Goal: Find contact information: Find contact information

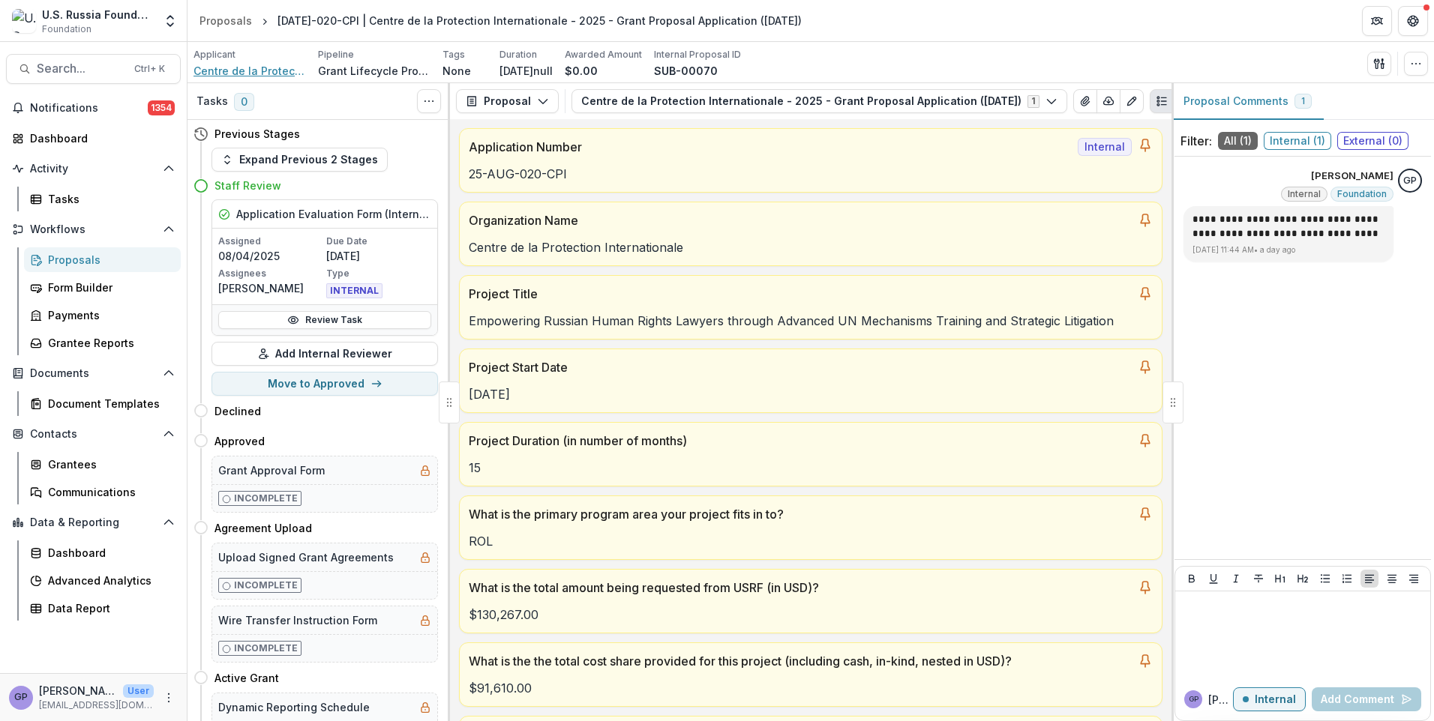
click at [240, 69] on span "Centre de la Protection Internationale" at bounding box center [249, 71] width 112 height 16
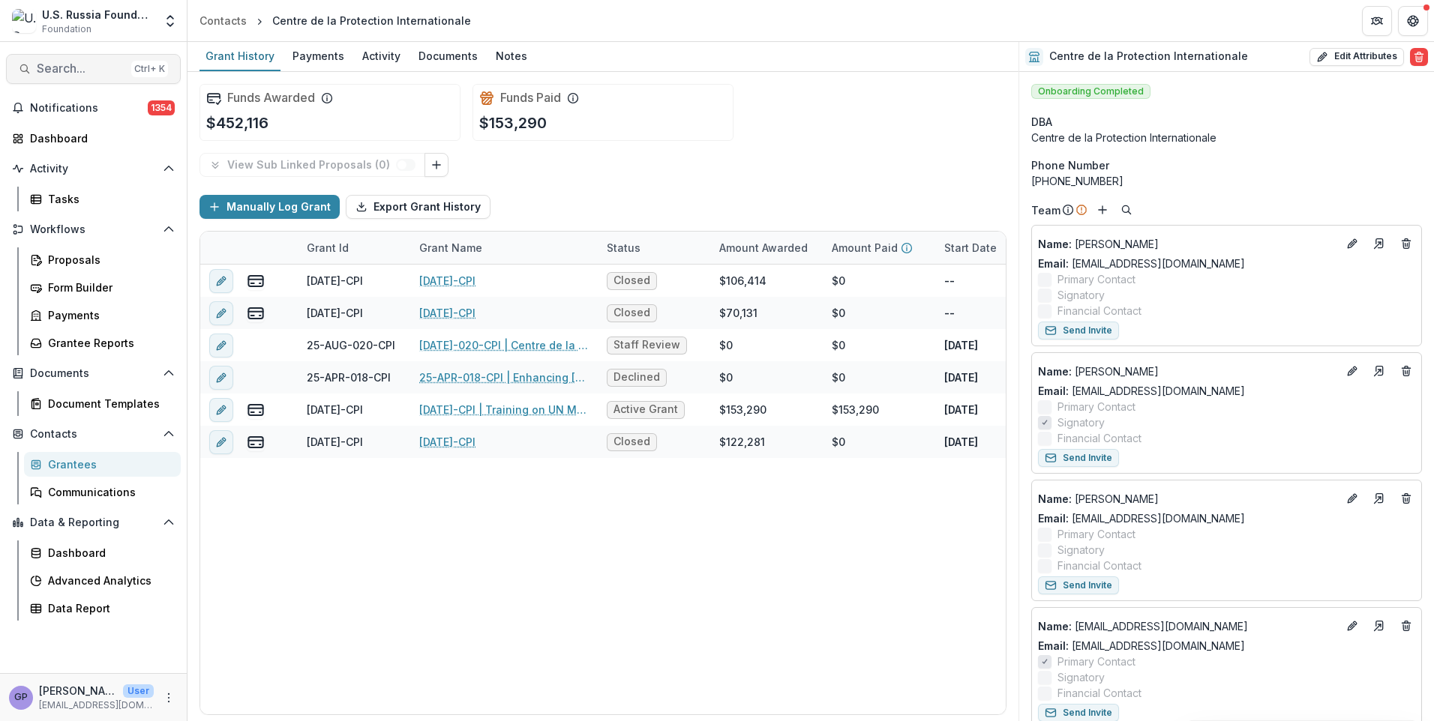
click at [53, 71] on span "Search..." at bounding box center [81, 68] width 88 height 14
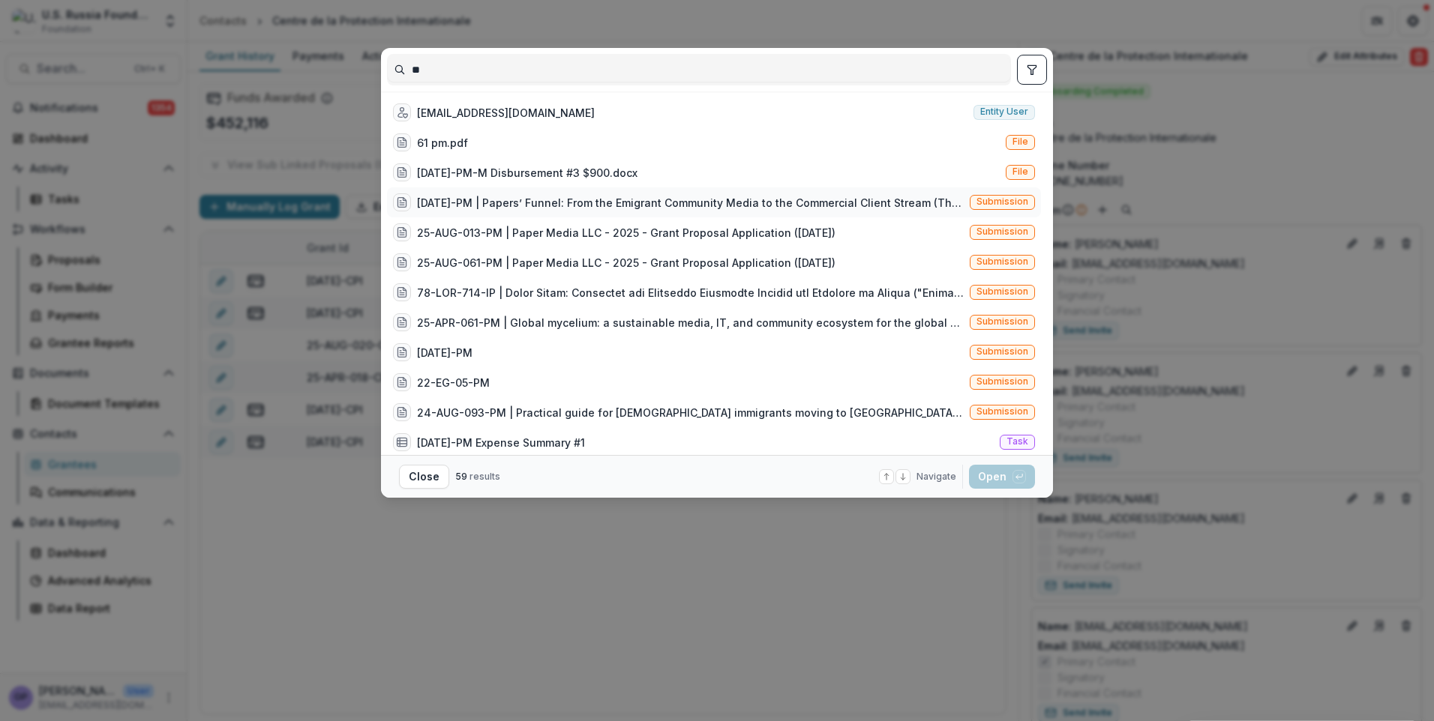
type input "**"
click at [470, 202] on div "[DATE]-PM | Papers’ Funnel: From the Emigrant Community Media to the Commercial…" at bounding box center [690, 203] width 547 height 16
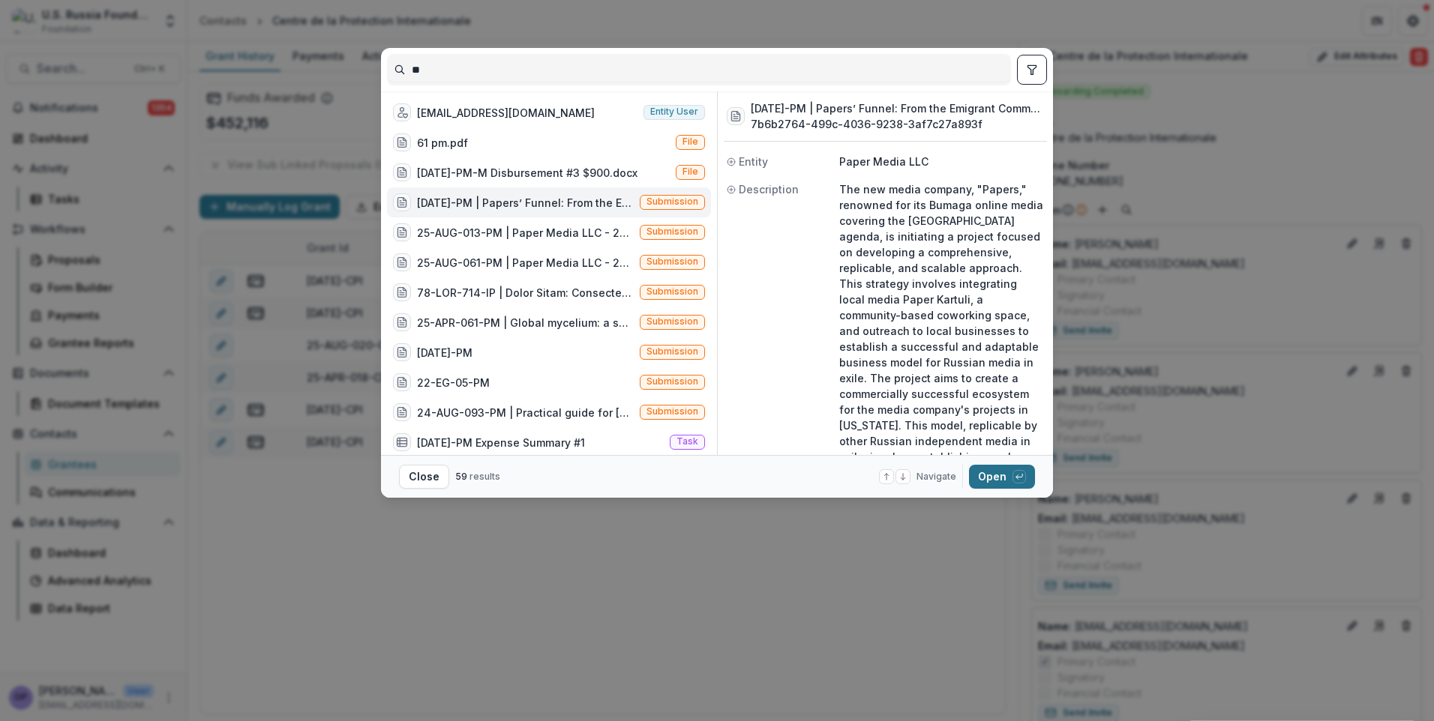
click at [993, 475] on button "Open with enter key" at bounding box center [1002, 477] width 66 height 24
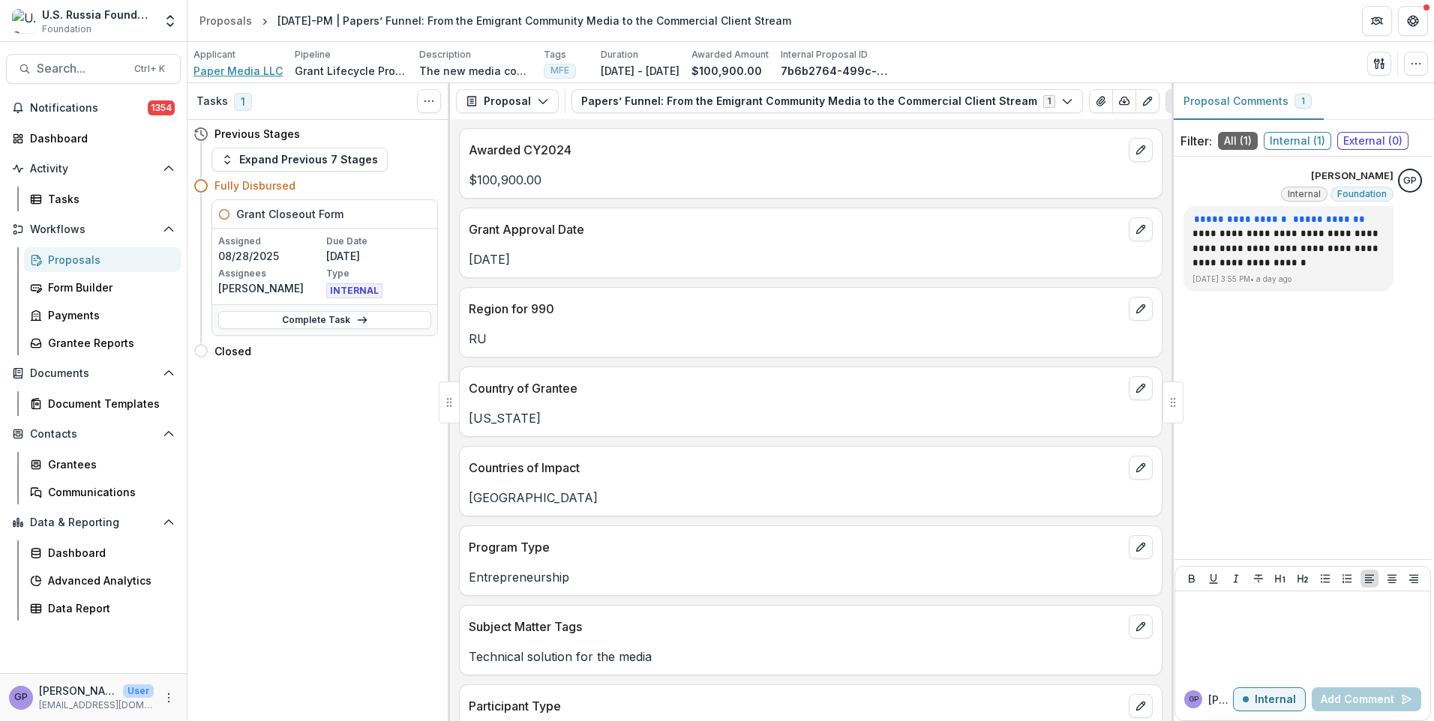
click at [219, 72] on span "Paper Media LLC" at bounding box center [237, 71] width 89 height 16
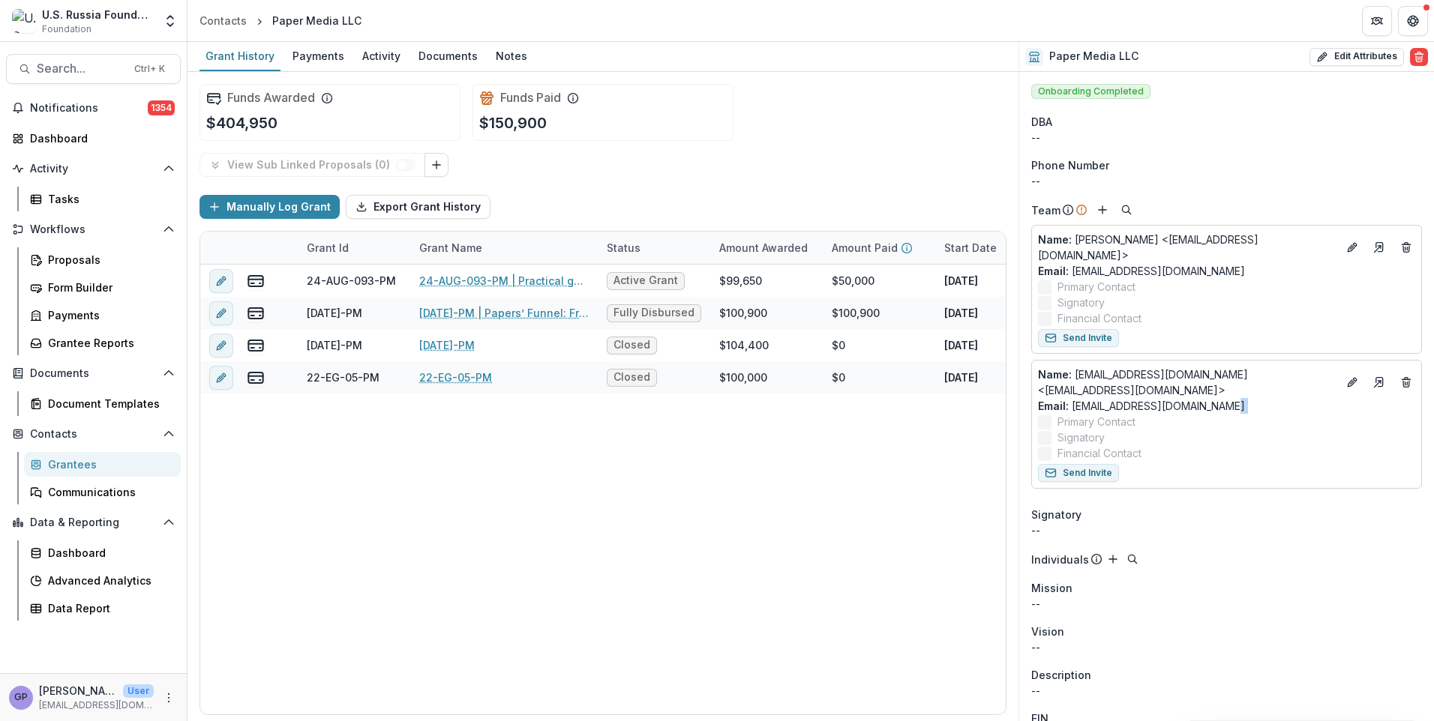
drag, startPoint x: 1229, startPoint y: 402, endPoint x: 1187, endPoint y: 408, distance: 42.4
click at [1187, 408] on div "Name : [EMAIL_ADDRESS][DOMAIN_NAME] <[EMAIL_ADDRESS][DOMAIN_NAME]> Email: [EMAI…" at bounding box center [1226, 414] width 377 height 94
click at [1106, 398] on link "Email: [EMAIL_ADDRESS][DOMAIN_NAME]" at bounding box center [1141, 406] width 207 height 16
click at [1104, 375] on p "Name : [EMAIL_ADDRESS][DOMAIN_NAME] <[EMAIL_ADDRESS][DOMAIN_NAME]>" at bounding box center [1187, 382] width 299 height 31
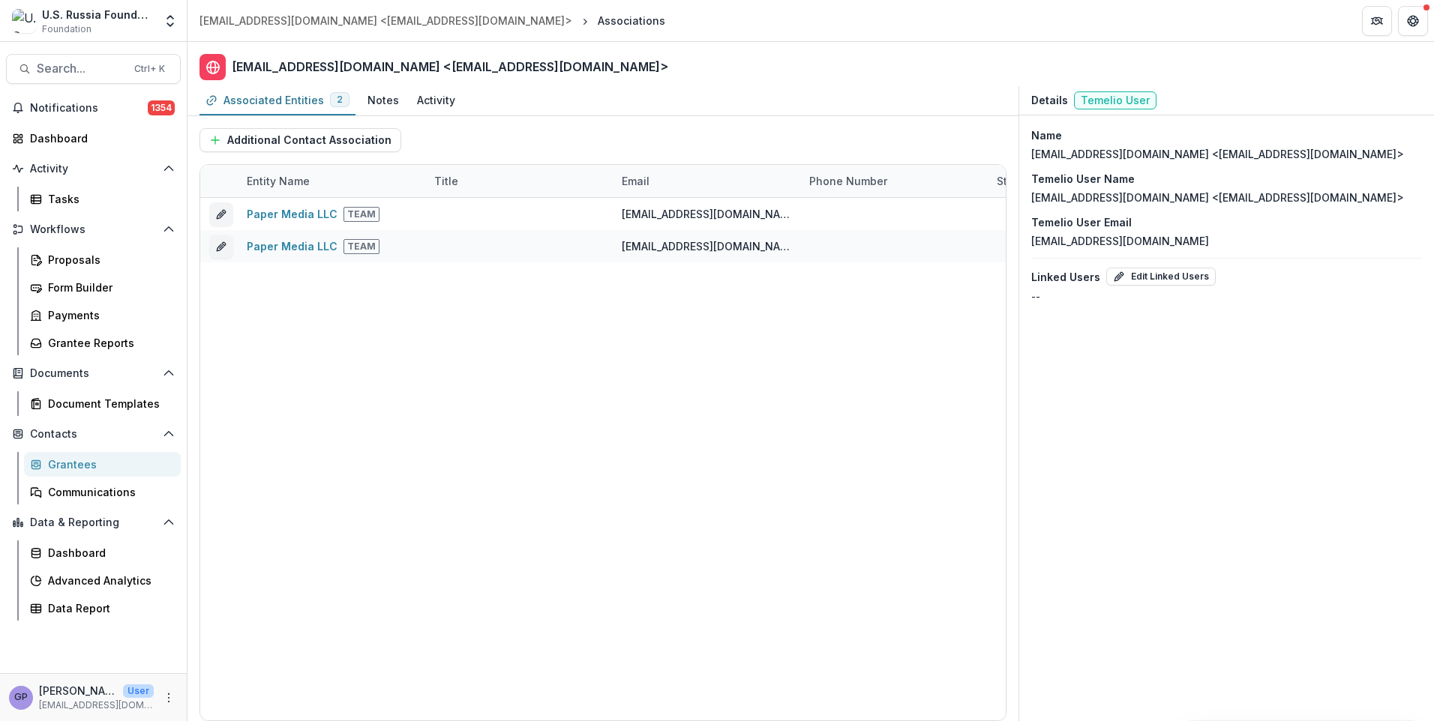
click at [1090, 387] on div "Details Temelio User Name [EMAIL_ADDRESS][DOMAIN_NAME] <[EMAIL_ADDRESS][DOMAIN_…" at bounding box center [1225, 403] width 415 height 635
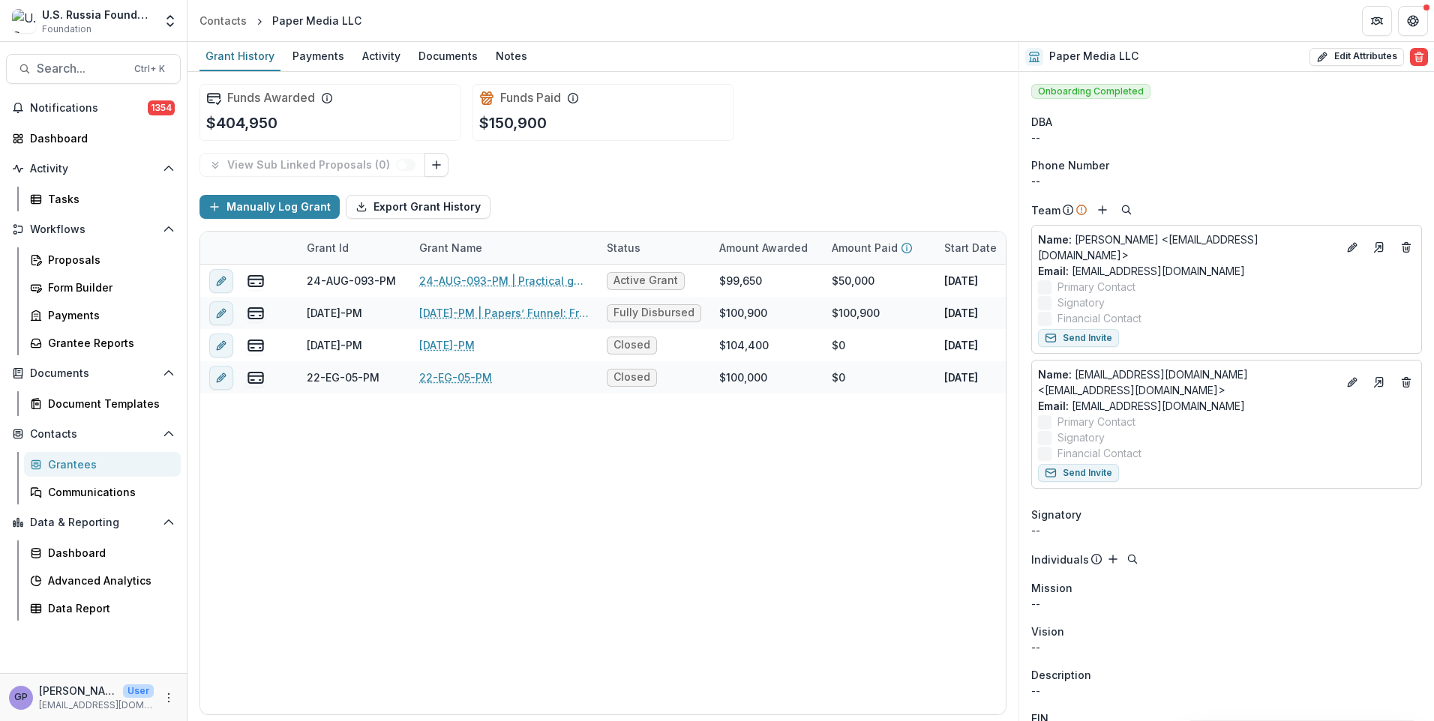
click at [359, 20] on div "Paper Media LLC" at bounding box center [316, 21] width 101 height 22
drag, startPoint x: 1135, startPoint y: 55, endPoint x: 1051, endPoint y: 61, distance: 84.3
click at [1051, 61] on div "Paper Media LLC Edit Attributes Are you sure? This action will permanently dele…" at bounding box center [1226, 57] width 415 height 30
copy h2 "Paper Media LLC"
